Goal: Register for event/course

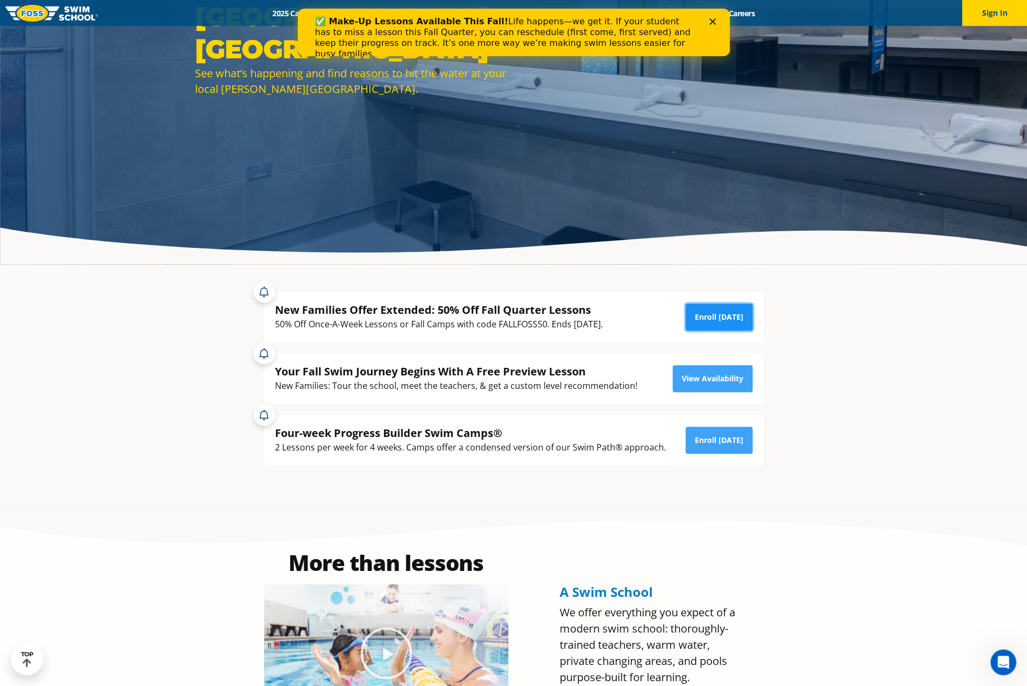
click at [718, 323] on link "Enroll Today" at bounding box center [719, 317] width 67 height 27
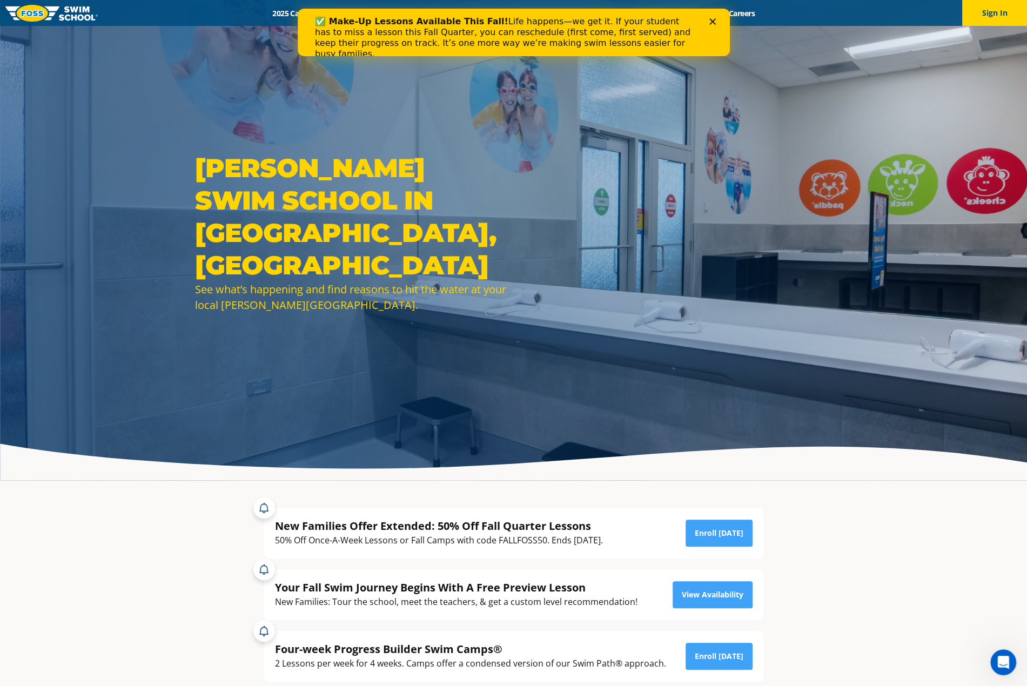
click at [712, 19] on icon "Close" at bounding box center [712, 21] width 6 height 6
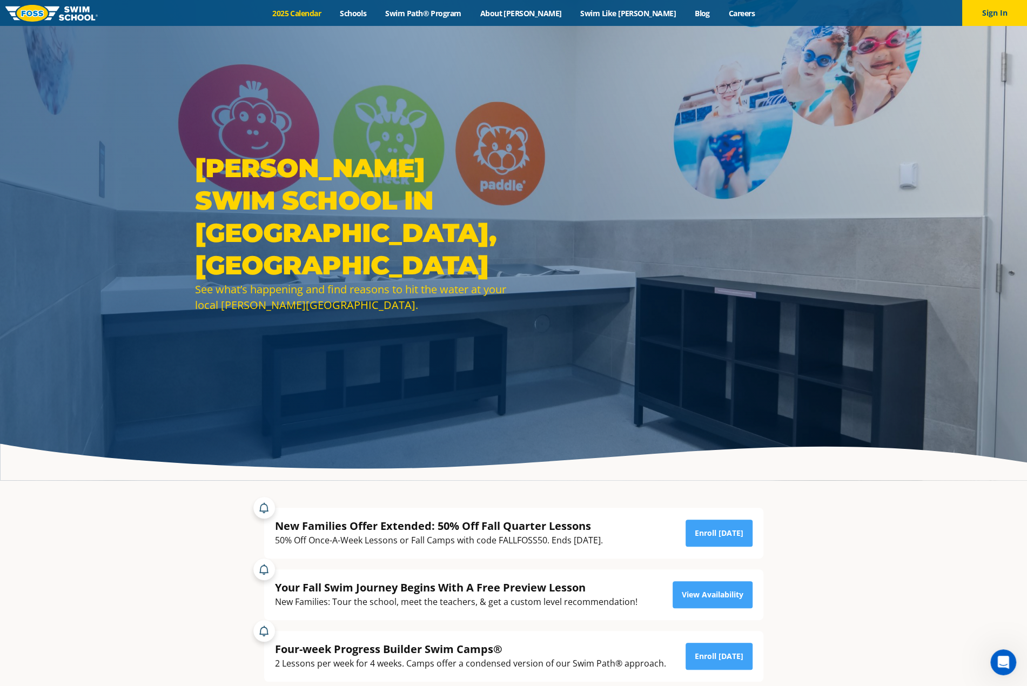
click at [330, 10] on link "2025 Calendar" at bounding box center [297, 13] width 68 height 10
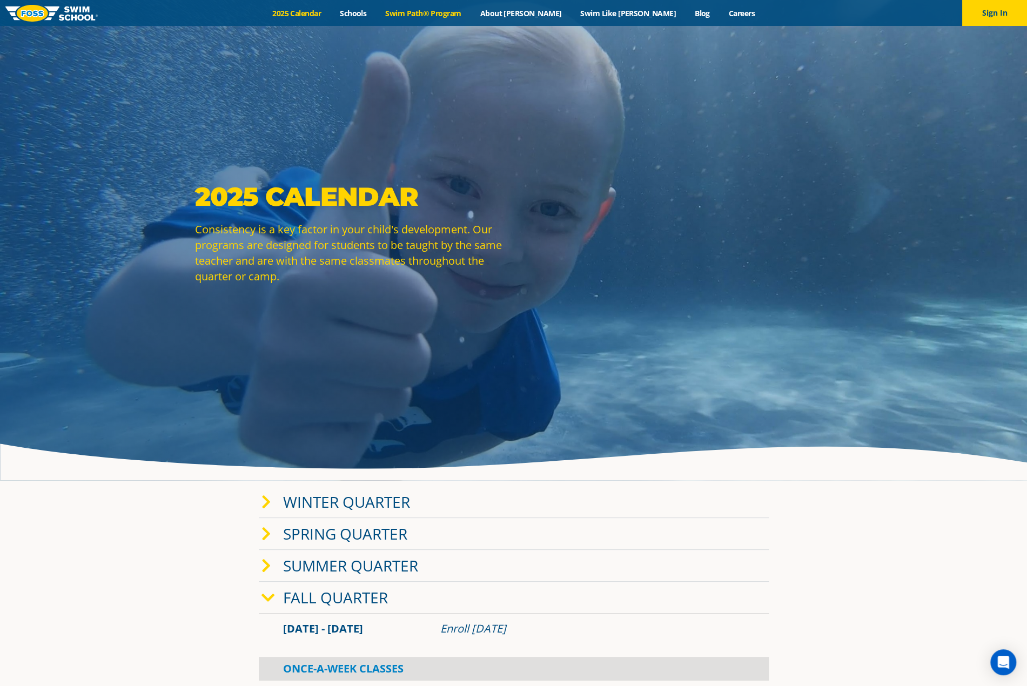
click at [456, 14] on link "Swim Path® Program" at bounding box center [423, 13] width 95 height 10
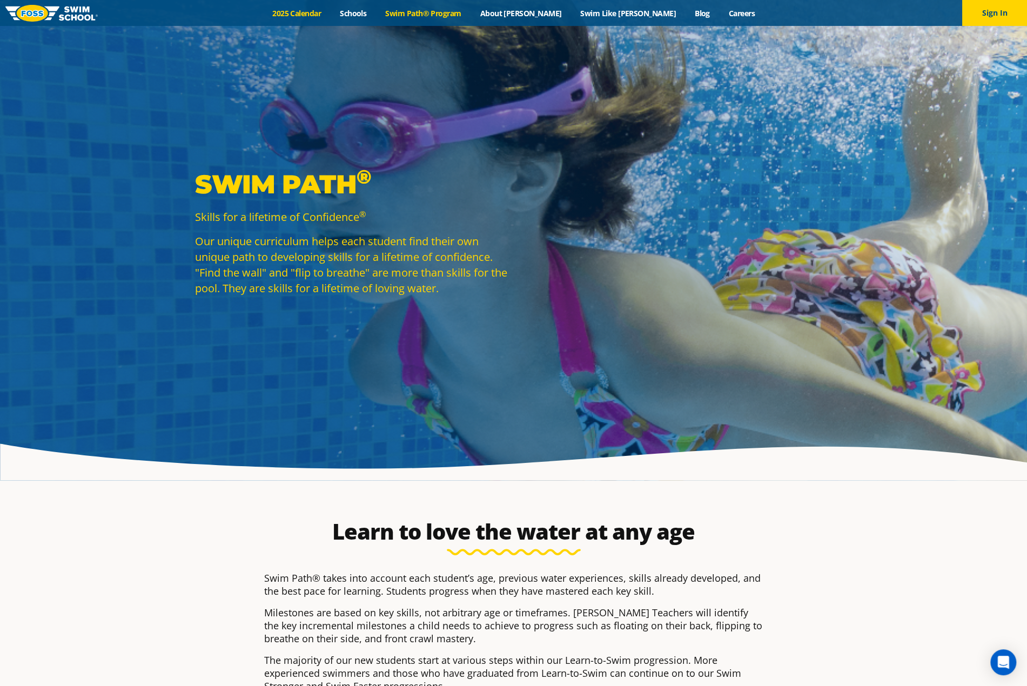
click at [331, 15] on link "2025 Calendar" at bounding box center [297, 13] width 68 height 10
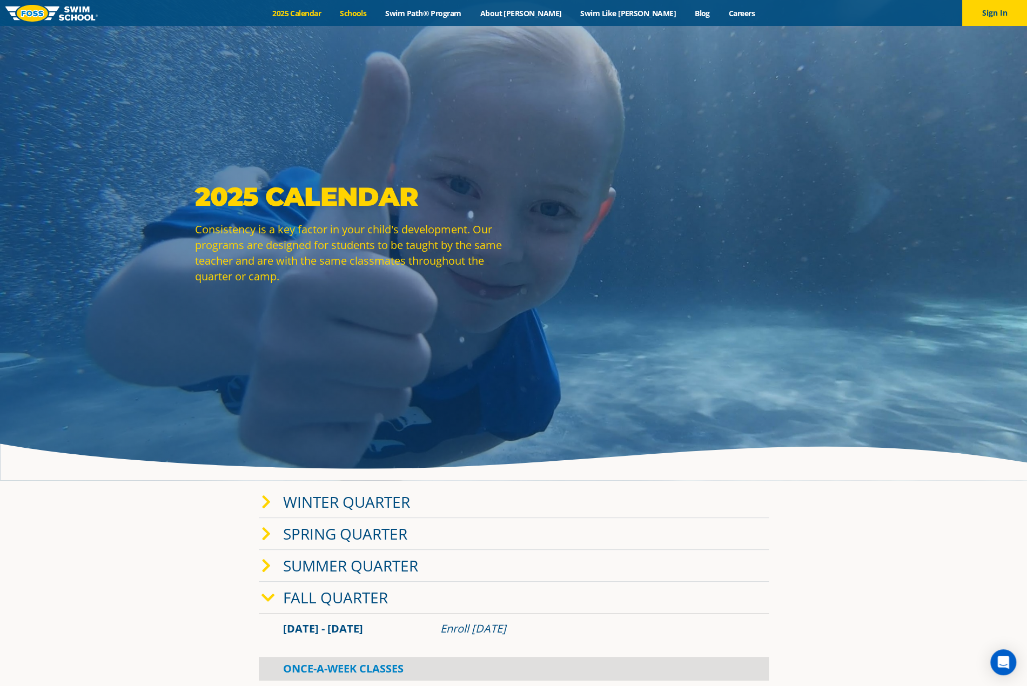
click at [376, 12] on link "Schools" at bounding box center [353, 13] width 45 height 10
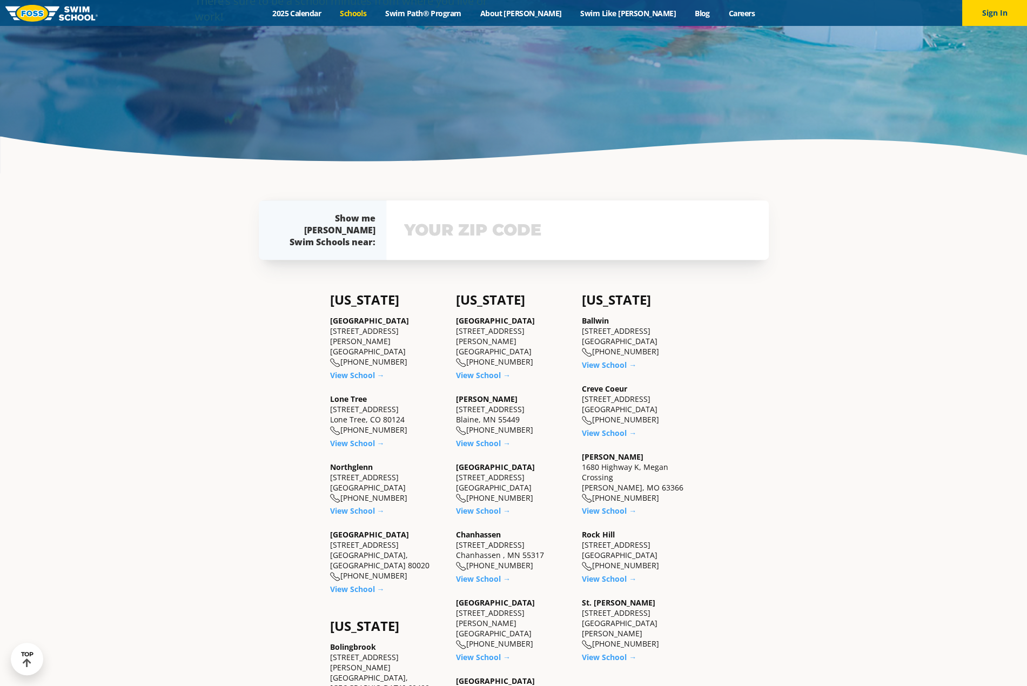
scroll to position [324, 0]
